Goal: Navigation & Orientation: Find specific page/section

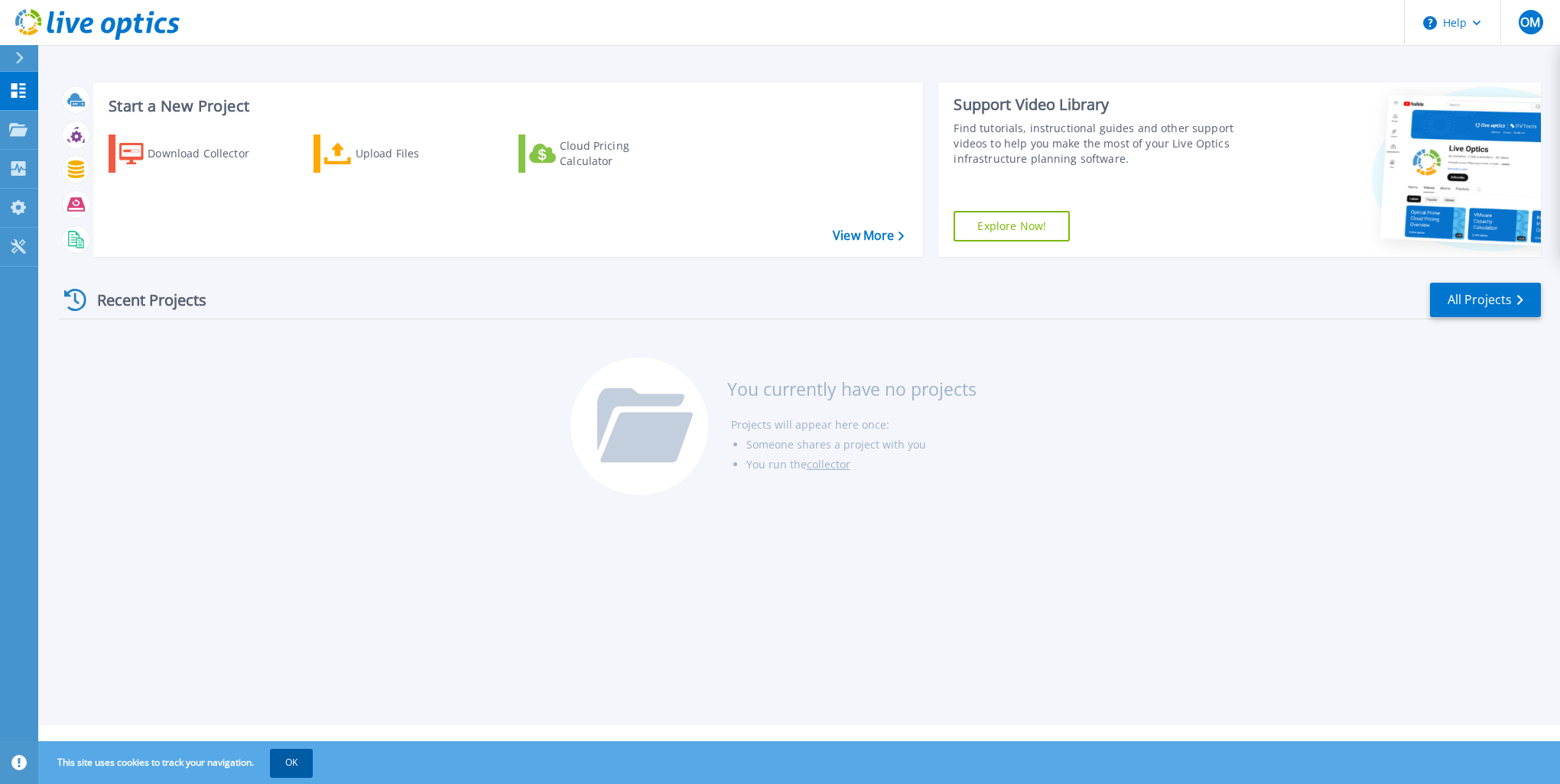
click at [298, 765] on button "OK" at bounding box center [291, 763] width 43 height 27
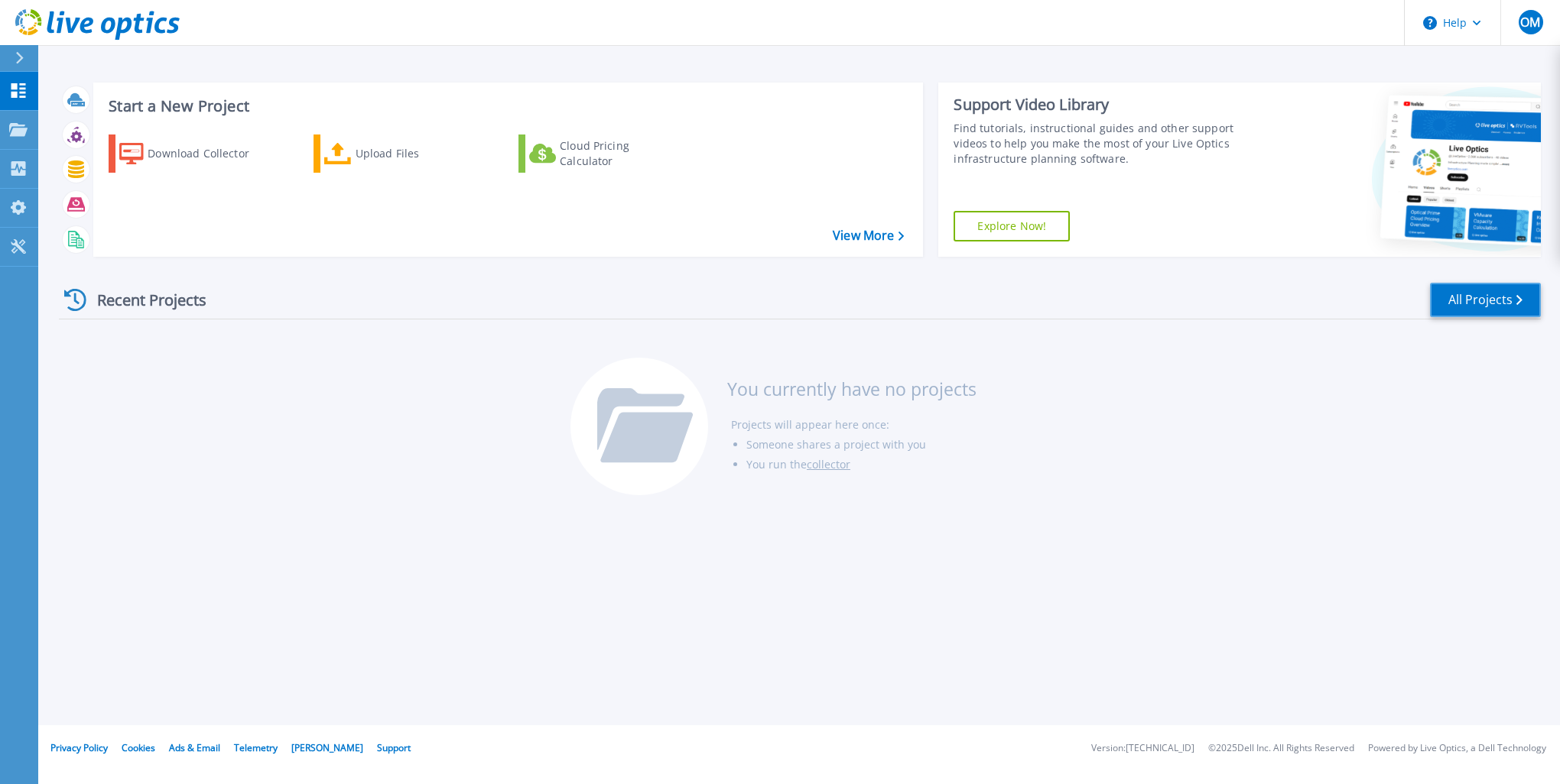
click at [1501, 289] on link "All Projects" at bounding box center [1485, 300] width 111 height 35
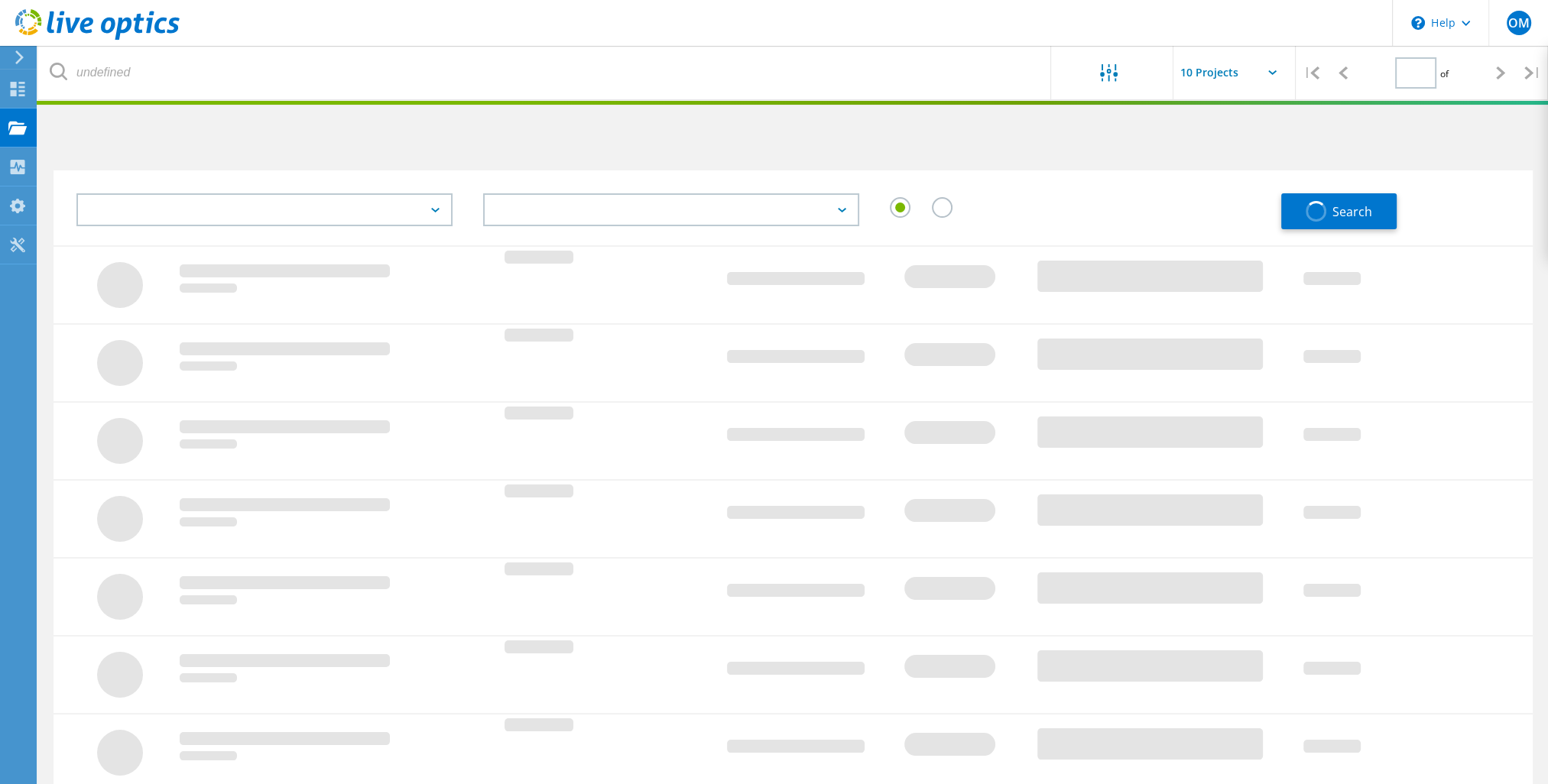
type input "1"
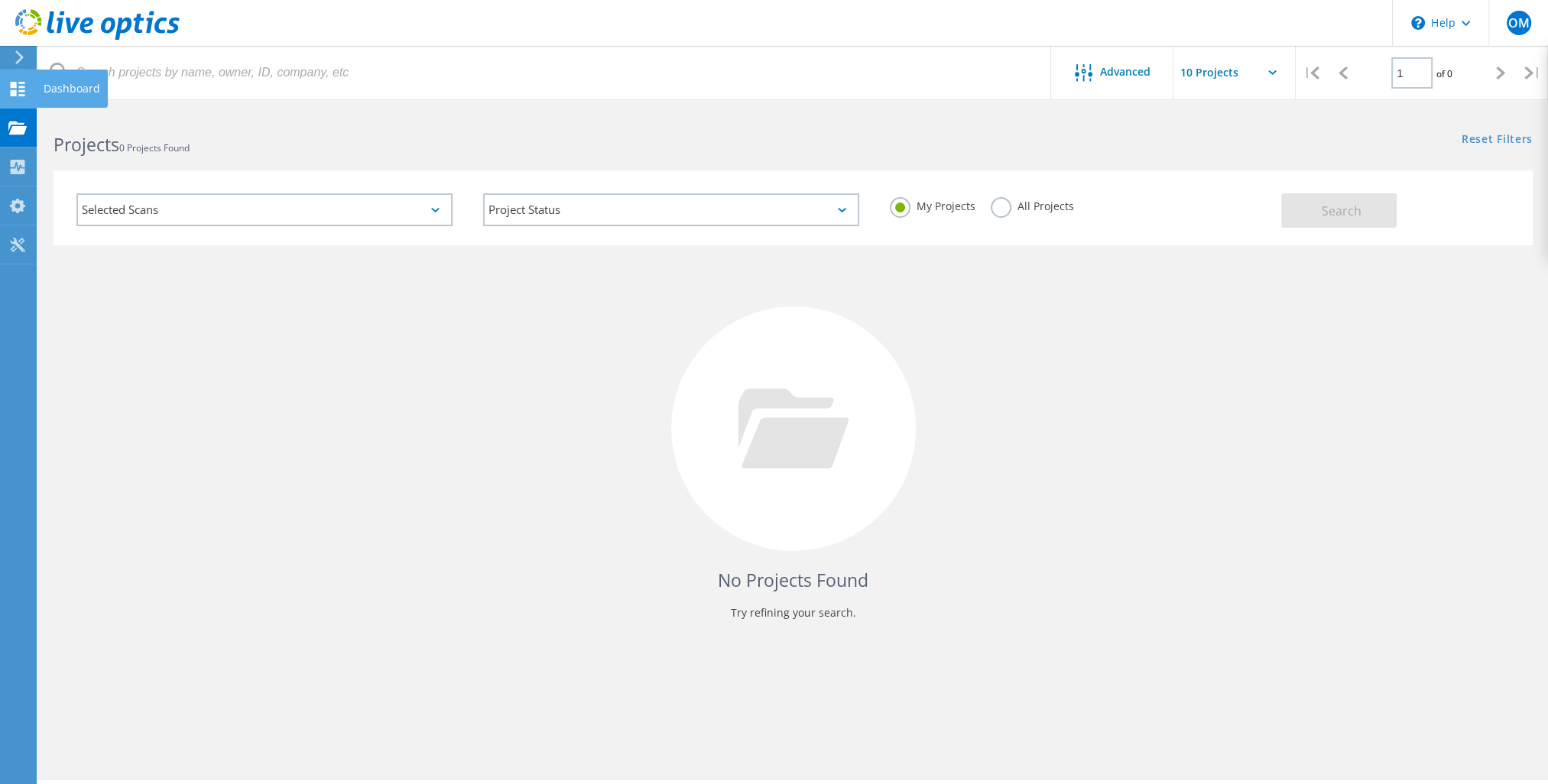
click at [9, 82] on icon at bounding box center [18, 89] width 19 height 14
